Goal: Transaction & Acquisition: Purchase product/service

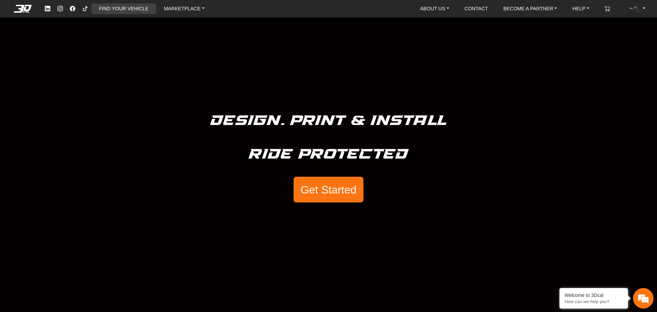
click at [121, 4] on link "FIND YOUR VEHICLE" at bounding box center [124, 8] width 55 height 11
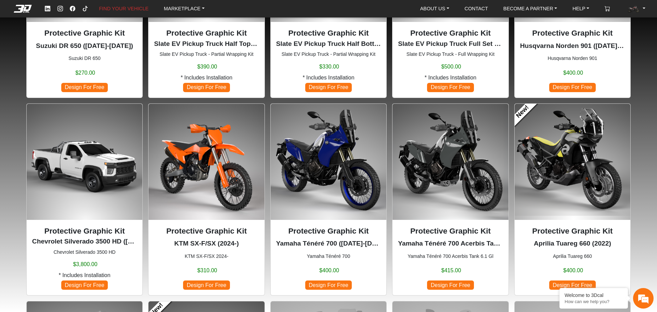
scroll to position [411, 0]
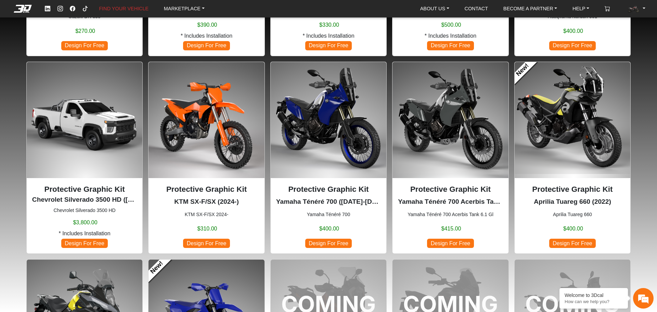
click at [327, 119] on img at bounding box center [329, 120] width 116 height 116
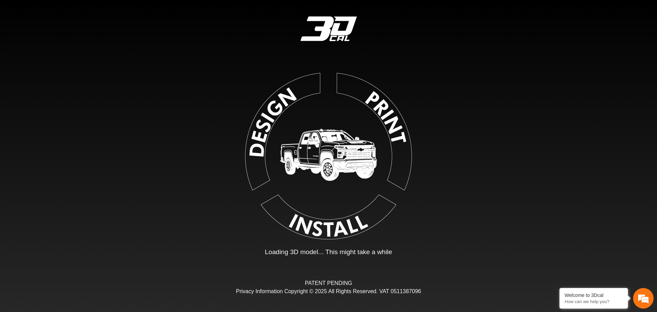
type input "*"
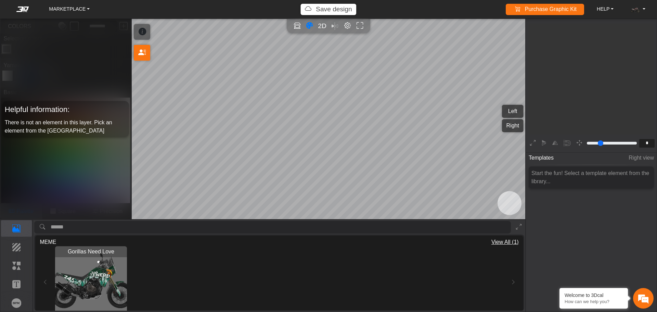
scroll to position [113, 106]
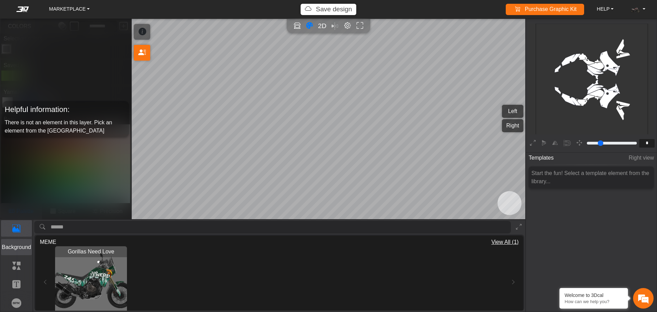
click at [18, 251] on p "Background" at bounding box center [16, 247] width 30 height 8
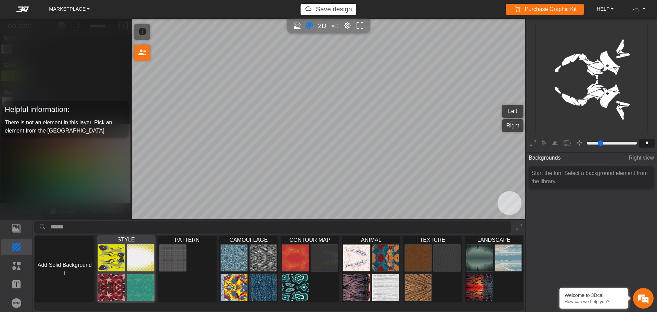
click at [138, 283] on img at bounding box center [140, 287] width 27 height 27
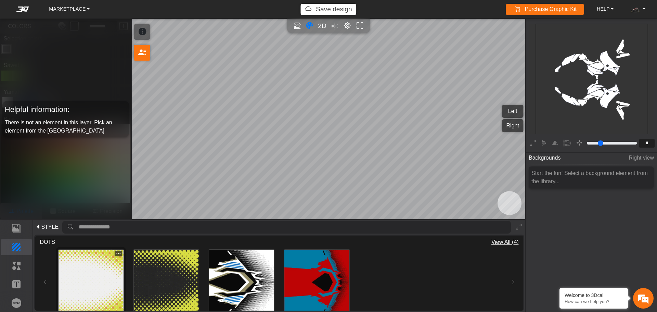
click at [100, 277] on img at bounding box center [91, 282] width 65 height 65
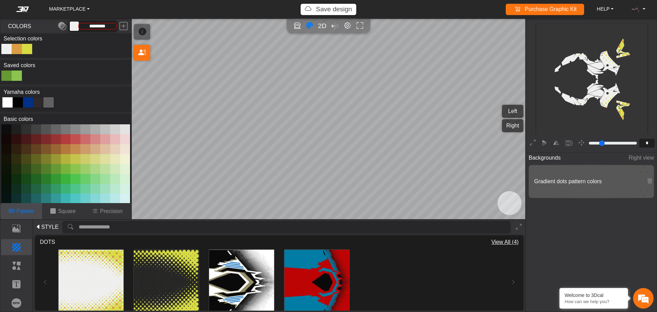
type input "*********"
click at [649, 179] on icon at bounding box center [649, 181] width 5 height 6
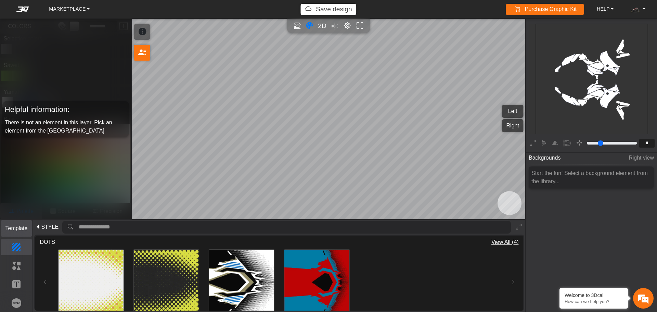
click at [15, 233] on button "Template" at bounding box center [16, 228] width 31 height 16
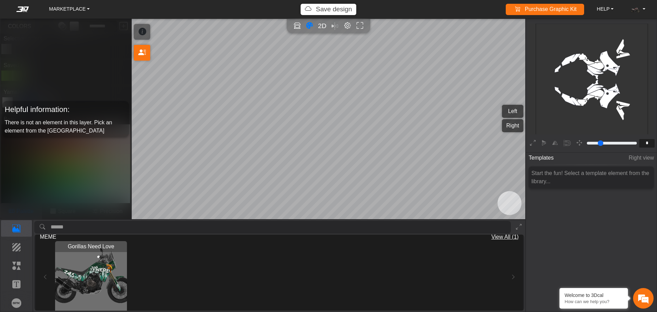
scroll to position [0, 0]
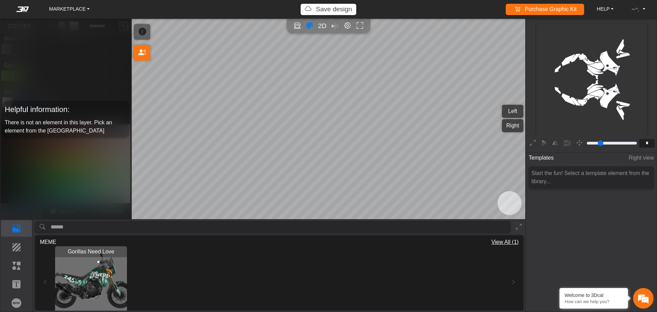
click at [106, 276] on img "View Gorillas Need Love" at bounding box center [91, 282] width 72 height 72
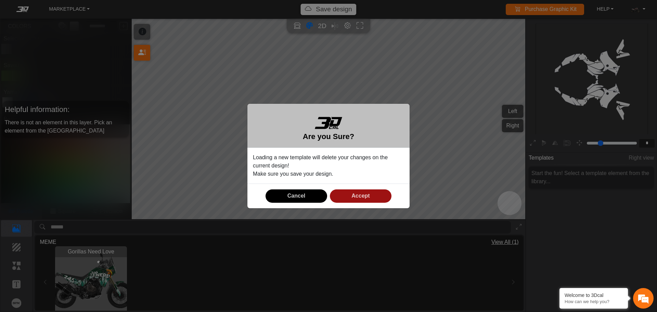
click at [372, 191] on button "Accept" at bounding box center [361, 195] width 62 height 13
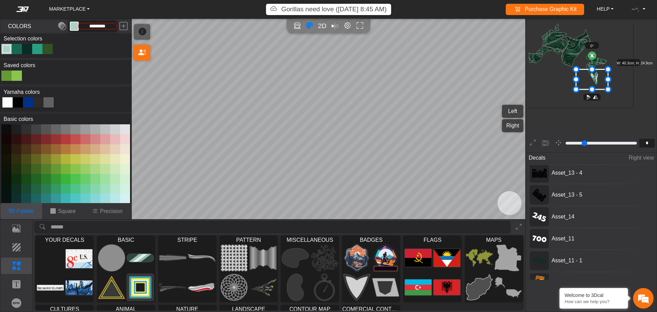
scroll to position [103, 0]
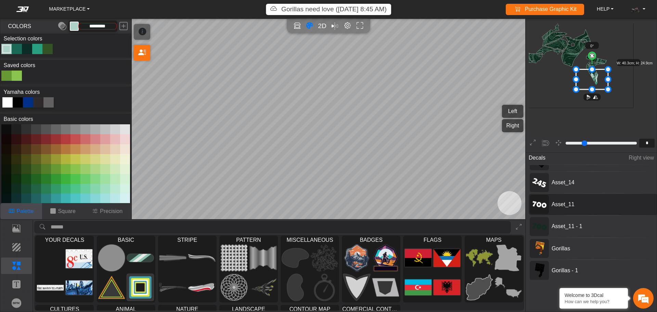
click at [569, 200] on span "Asset_11" at bounding box center [587, 204] width 76 height 8
type input "**"
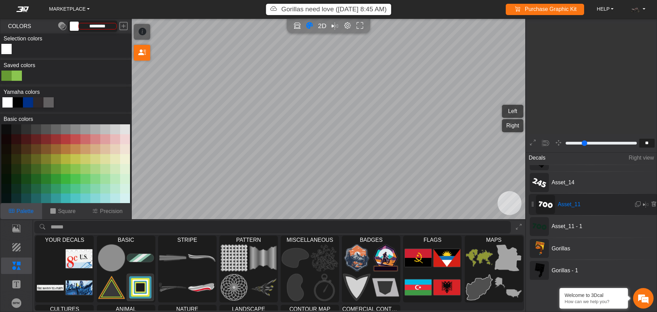
scroll to position [691, 643]
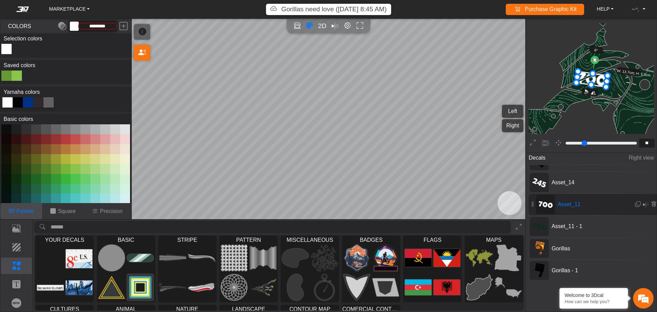
click at [54, 138] on button at bounding box center [56, 139] width 10 height 10
click at [26, 103] on div at bounding box center [28, 102] width 10 height 10
type input "*********"
click at [124, 24] on em at bounding box center [123, 26] width 8 height 12
click at [14, 278] on button "Text" at bounding box center [16, 284] width 31 height 16
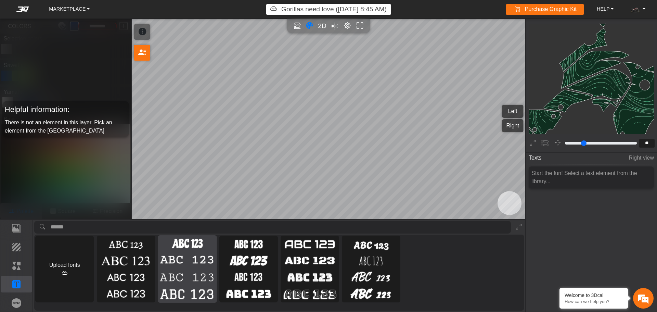
click at [177, 256] on img at bounding box center [187, 260] width 56 height 14
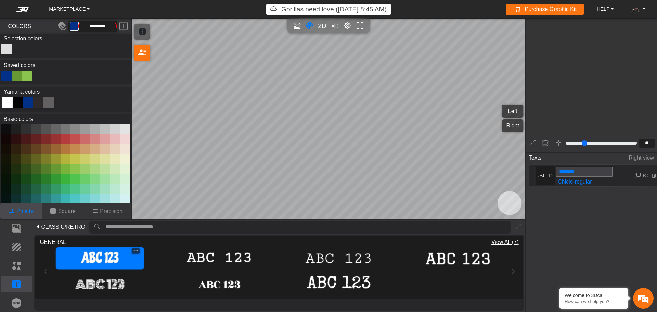
type input "**"
type input "*******"
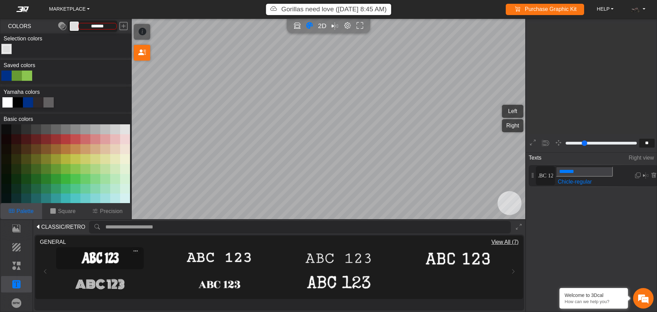
scroll to position [1403, 1123]
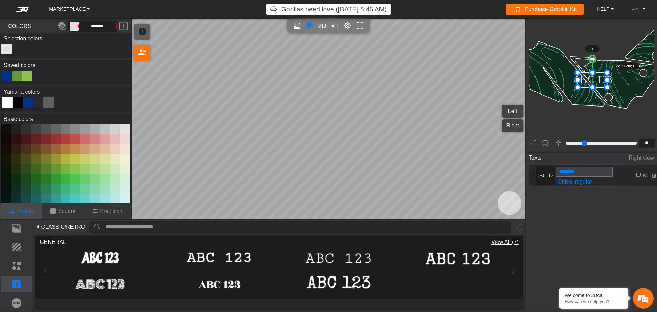
drag, startPoint x: 581, startPoint y: 173, endPoint x: 561, endPoint y: 174, distance: 20.5
click at [561, 174] on input "*******" at bounding box center [584, 171] width 57 height 10
click at [598, 80] on icon at bounding box center [592, 80] width 11 height 15
drag, startPoint x: 599, startPoint y: 73, endPoint x: 616, endPoint y: 70, distance: 17.5
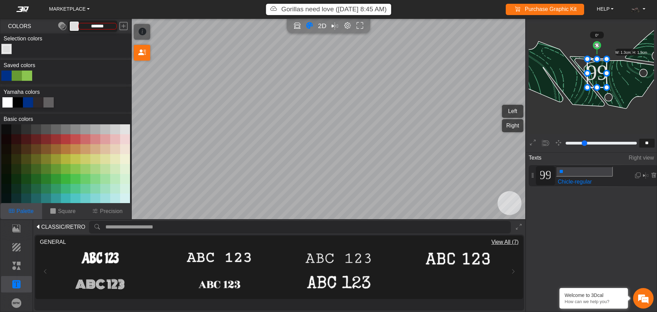
click at [632, 20] on div "background_wire_template_bg decal_t700_left_fender decal_t700_right_fender text…" at bounding box center [591, 86] width 131 height 134
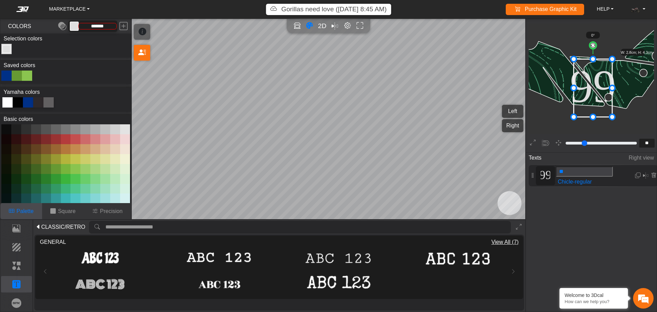
drag, startPoint x: 616, startPoint y: 70, endPoint x: 602, endPoint y: 100, distance: 32.5
click at [602, 100] on icon at bounding box center [593, 88] width 39 height 58
type input "**"
click at [65, 157] on button at bounding box center [66, 159] width 10 height 10
type input "*********"
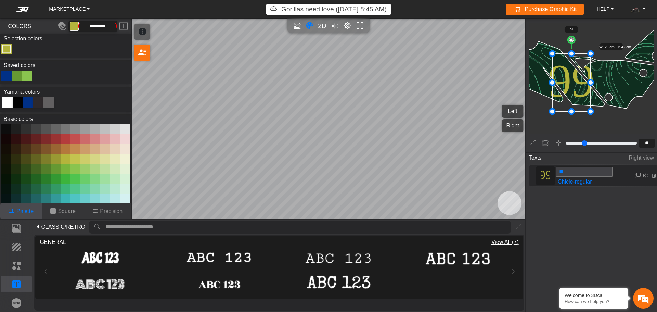
drag, startPoint x: 595, startPoint y: 79, endPoint x: 573, endPoint y: 74, distance: 22.3
click at [573, 74] on icon at bounding box center [571, 83] width 39 height 58
click at [645, 174] on em at bounding box center [645, 175] width 5 height 8
type input "**"
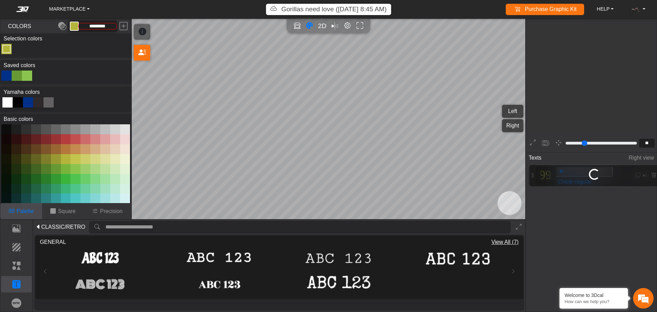
scroll to position [647, 497]
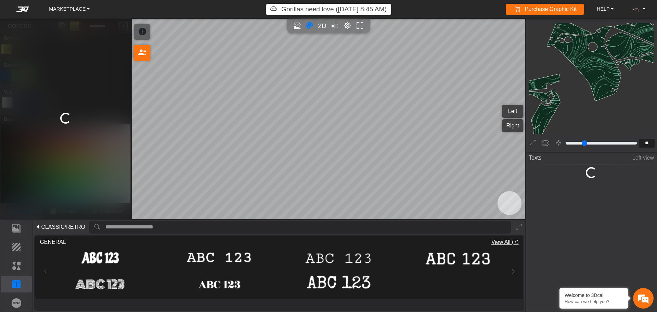
type input "**"
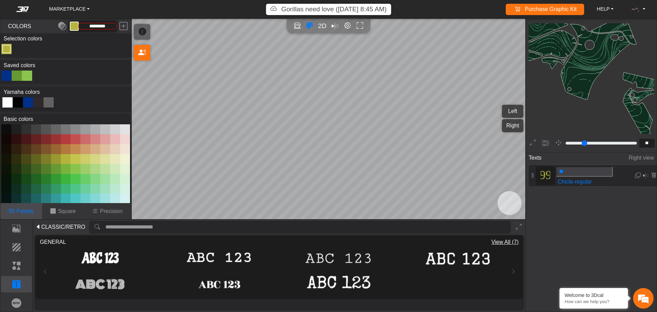
scroll to position [661, 509]
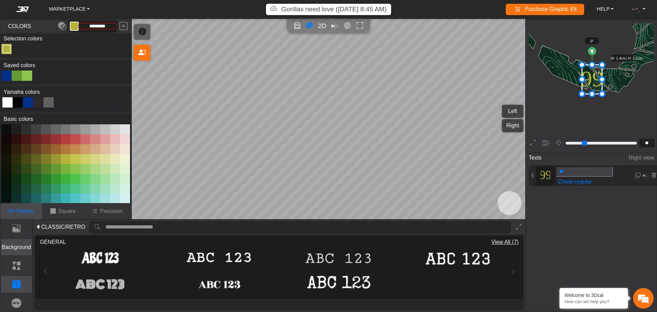
click at [12, 246] on p "Background" at bounding box center [16, 247] width 30 height 8
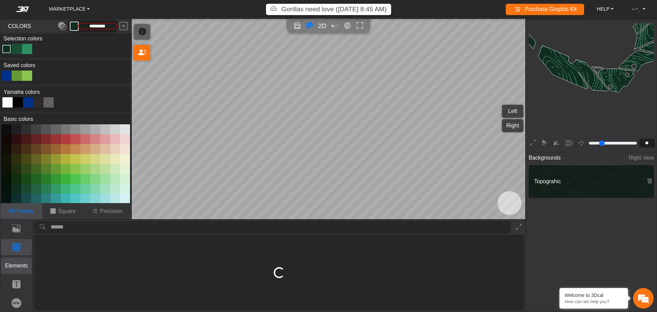
click at [18, 265] on p "Elements" at bounding box center [16, 266] width 30 height 8
type input "*********"
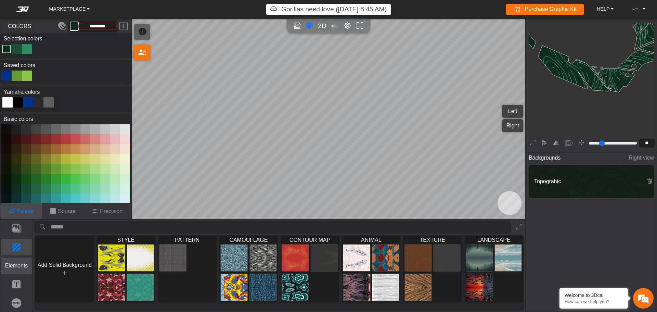
click at [13, 265] on p "Elements" at bounding box center [16, 266] width 30 height 8
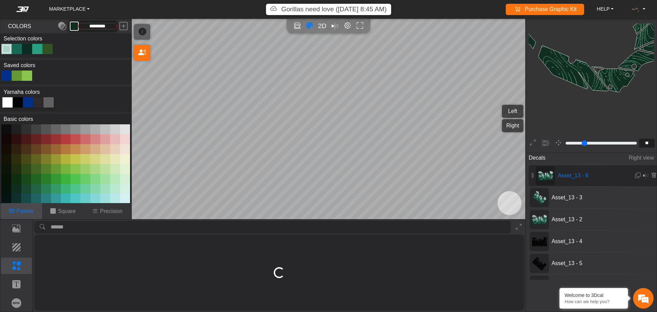
type input "*"
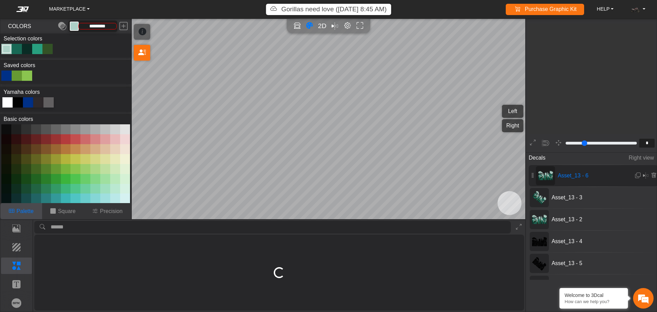
type input "*********"
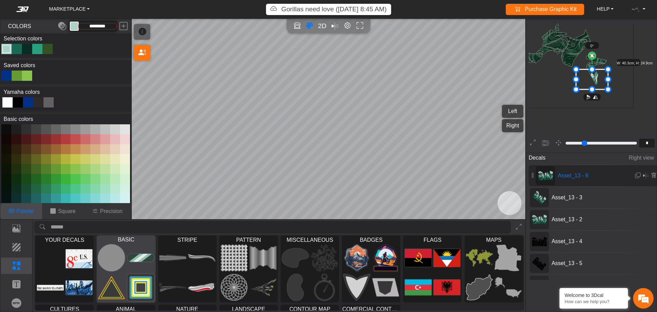
click at [129, 278] on img at bounding box center [140, 287] width 27 height 27
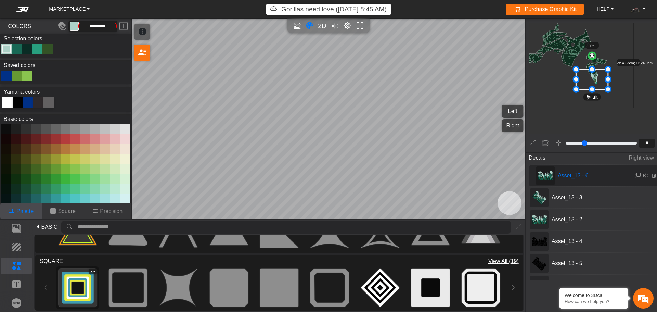
scroll to position [171, 0]
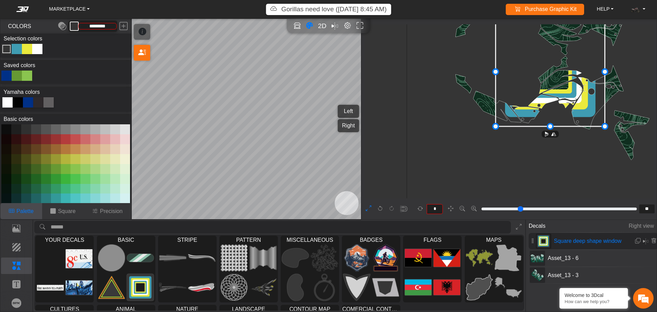
click at [23, 10] on em at bounding box center [22, 9] width 27 height 5
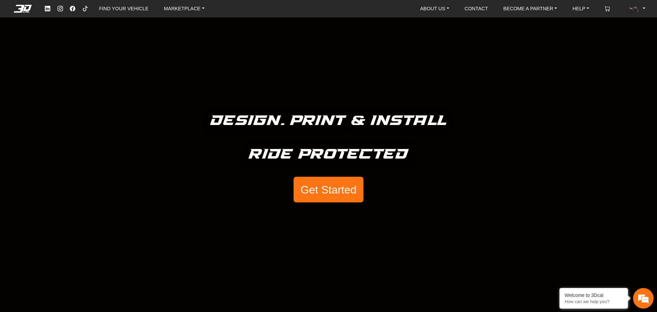
click at [192, 1] on nav "FIND YOUR VEHICLE MARKETPLACE ABOUT US About Us Our Materials Blog CONTACT BECO…" at bounding box center [328, 8] width 657 height 17
click at [192, 5] on link "MARKETPLACE" at bounding box center [184, 8] width 46 height 11
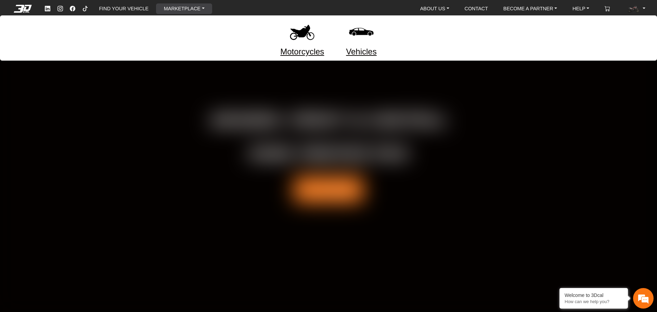
click at [301, 29] on img at bounding box center [302, 31] width 29 height 29
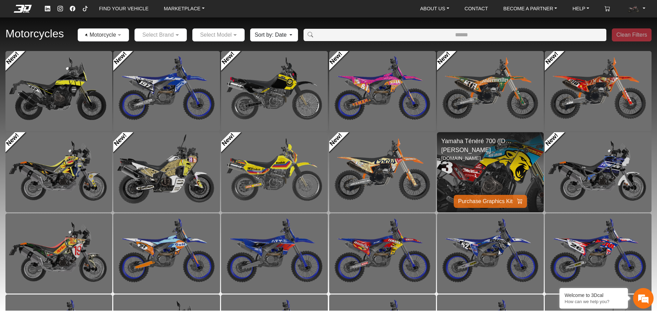
click at [477, 162] on img at bounding box center [491, 172] width 214 height 160
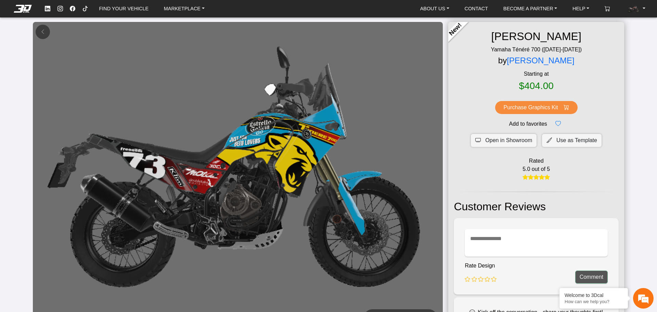
drag, startPoint x: 24, startPoint y: 11, endPoint x: 2, endPoint y: 52, distance: 46.3
click at [2, 52] on div "Open 3D Visualizer New! ESTRELLA GALICIA Yamaha Ténéré 700 (2019-2024) by Samue…" at bounding box center [328, 177] width 657 height 355
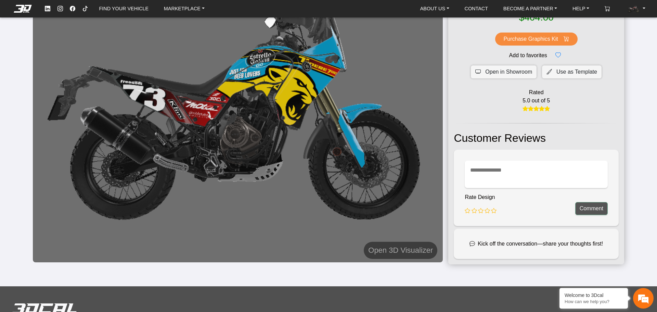
scroll to position [34, 0]
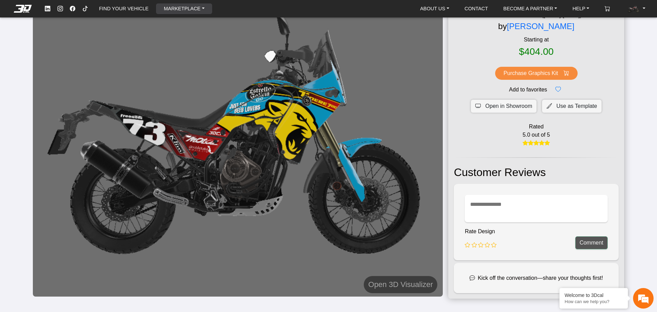
click at [185, 7] on link "MARKETPLACE" at bounding box center [184, 8] width 46 height 11
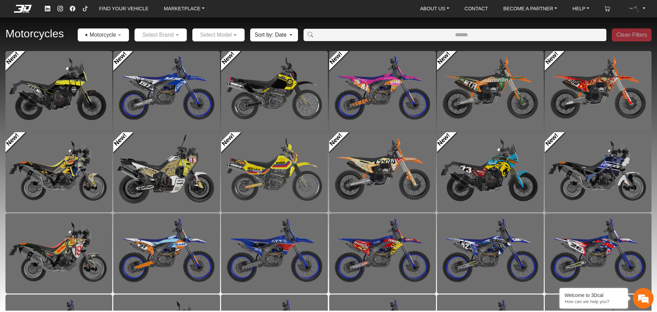
click at [283, 38] on button "Sort by: Date" at bounding box center [274, 34] width 48 height 13
click at [279, 63] on link "Popularity" at bounding box center [278, 61] width 54 height 11
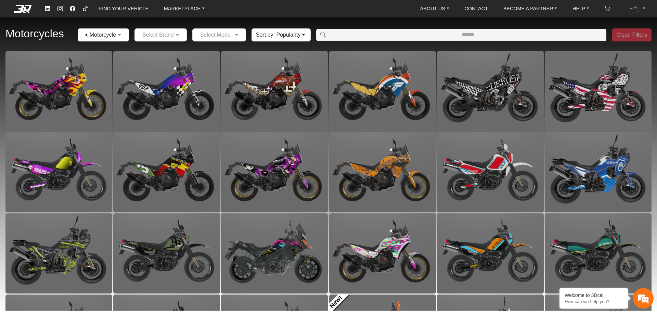
click at [331, 20] on div "Motorcycles × Motorcycles Select Brand Select Model Sort by: Popularity Date Po…" at bounding box center [328, 35] width 657 height 32
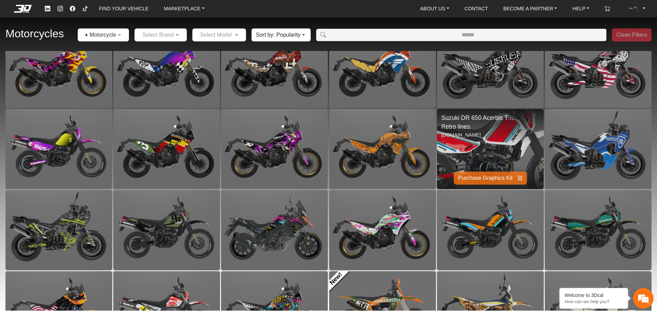
scroll to position [34, 0]
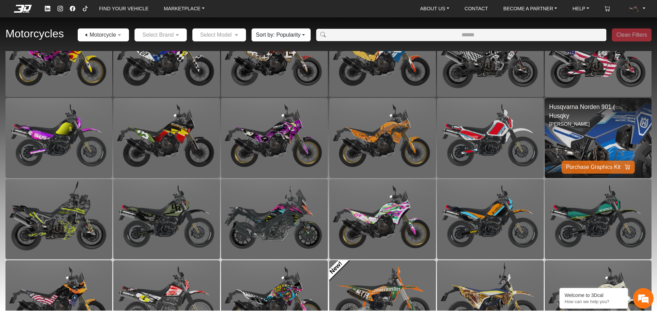
click at [601, 115] on img at bounding box center [599, 138] width 214 height 160
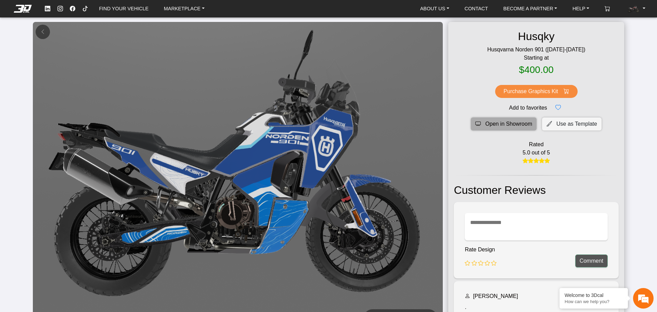
click at [486, 121] on span "Open in Showroom" at bounding box center [508, 124] width 47 height 8
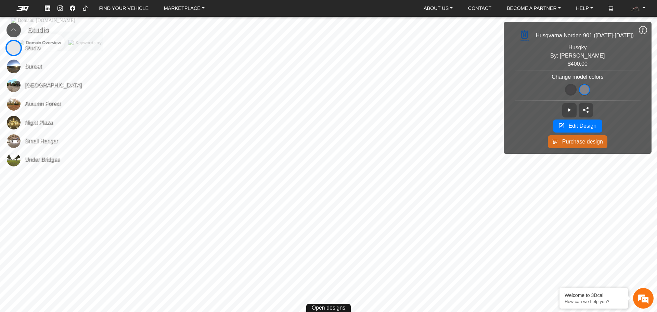
click at [41, 85] on span "[GEOGRAPHIC_DATA]" at bounding box center [53, 85] width 57 height 8
click at [43, 120] on span "Night Plaza" at bounding box center [39, 122] width 28 height 8
